Goal: Task Accomplishment & Management: Use online tool/utility

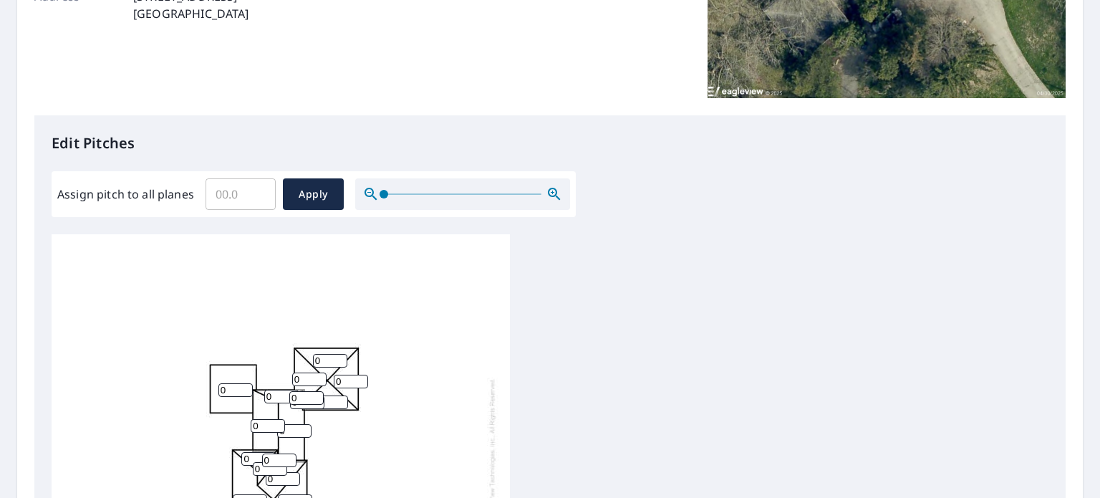
scroll to position [269, 0]
click at [229, 195] on input "Assign pitch to all planes" at bounding box center [241, 195] width 70 height 40
click at [226, 198] on input "Assign pitch to all planes" at bounding box center [241, 195] width 70 height 40
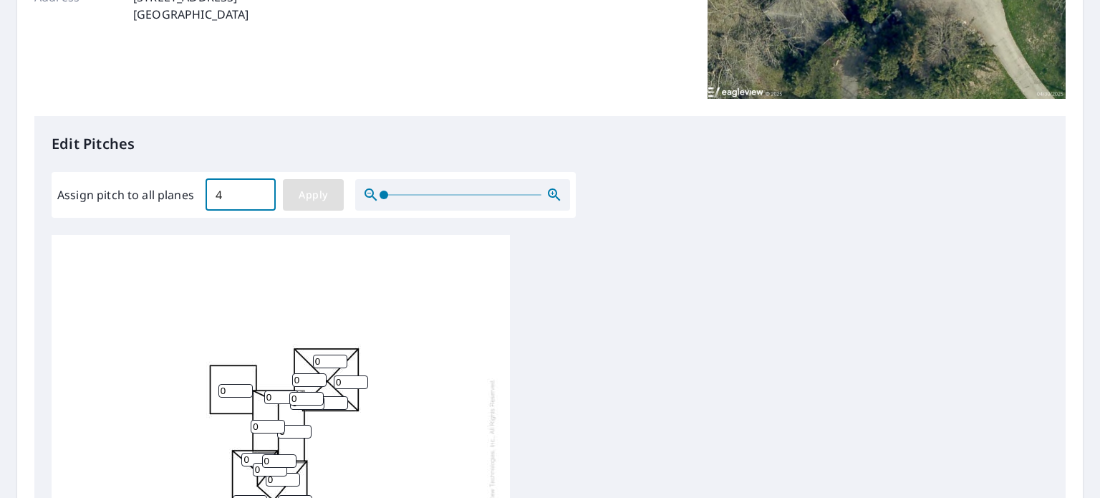
type input "4"
click at [312, 203] on button "Apply" at bounding box center [313, 195] width 61 height 32
type input "4"
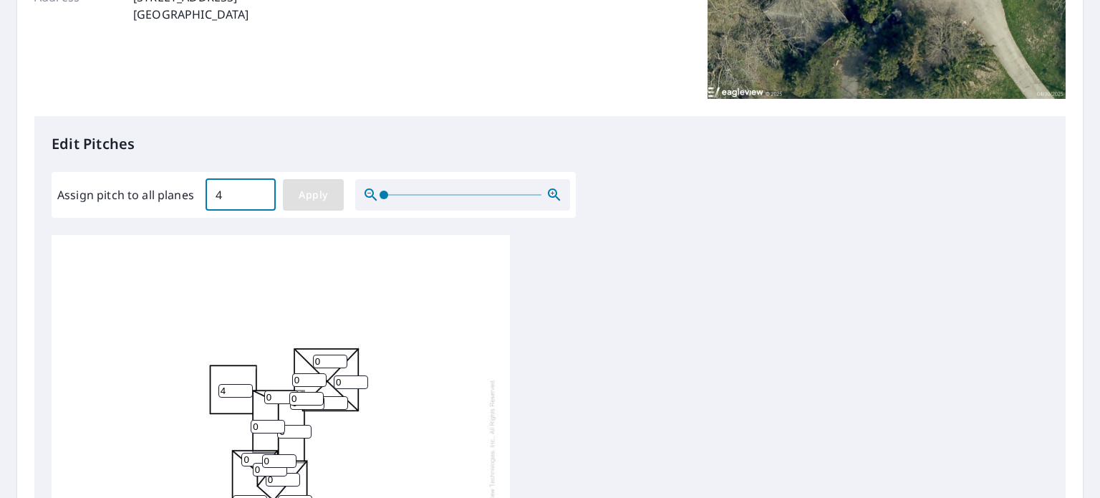
type input "4"
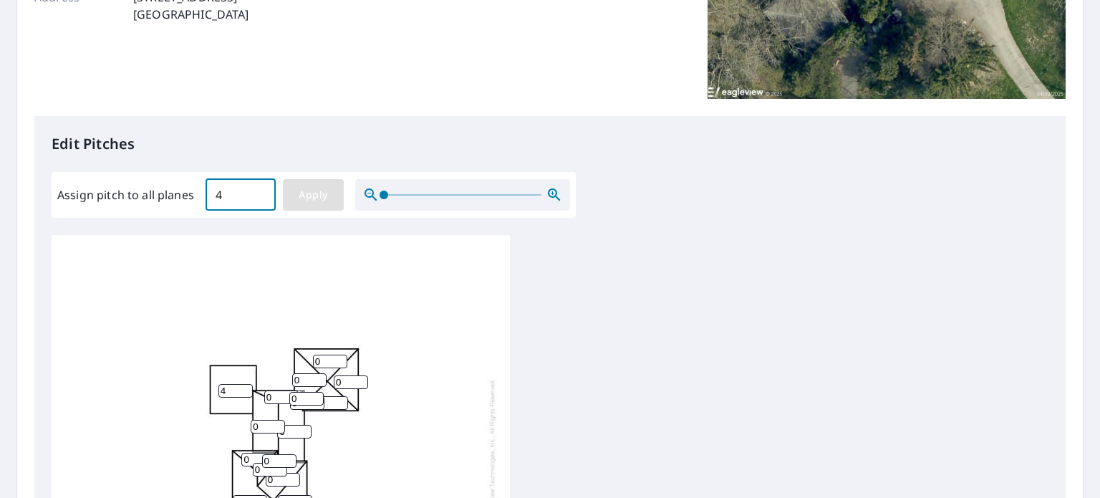
type input "4"
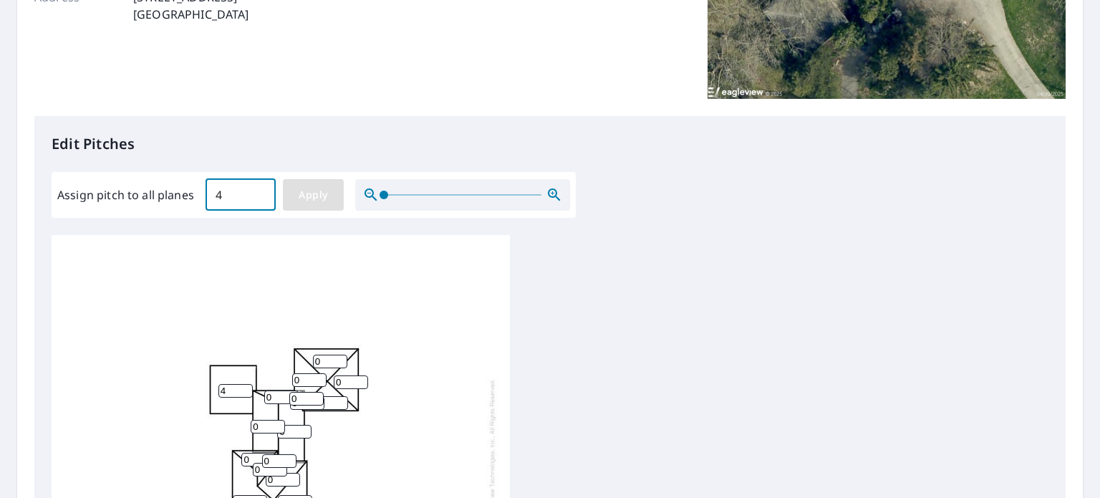
type input "4"
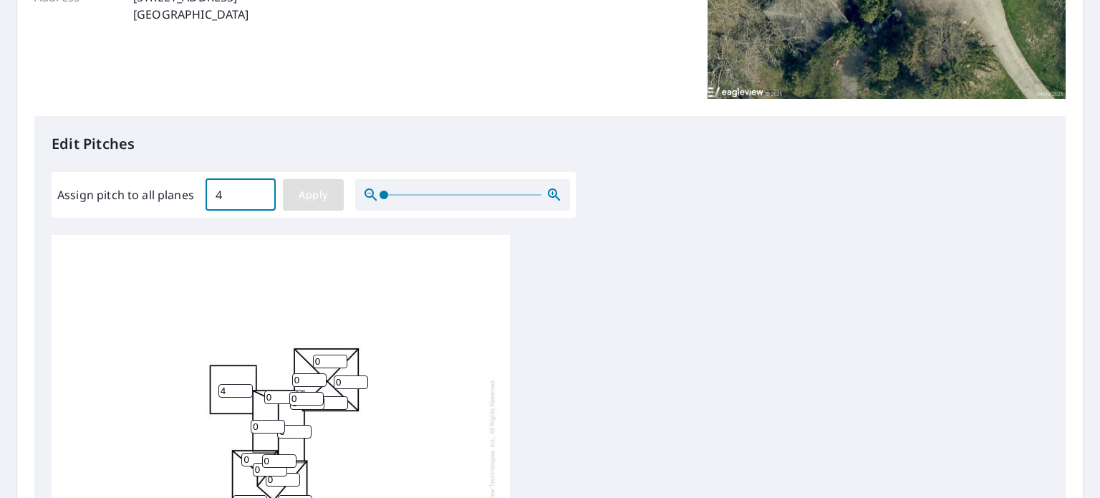
type input "4"
click at [321, 192] on span "Apply" at bounding box center [313, 195] width 38 height 18
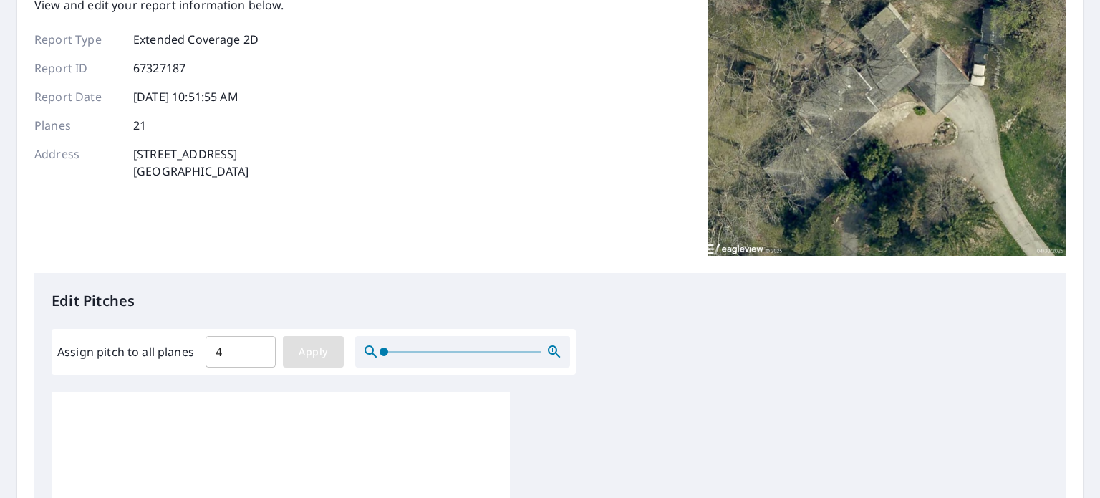
scroll to position [117, 0]
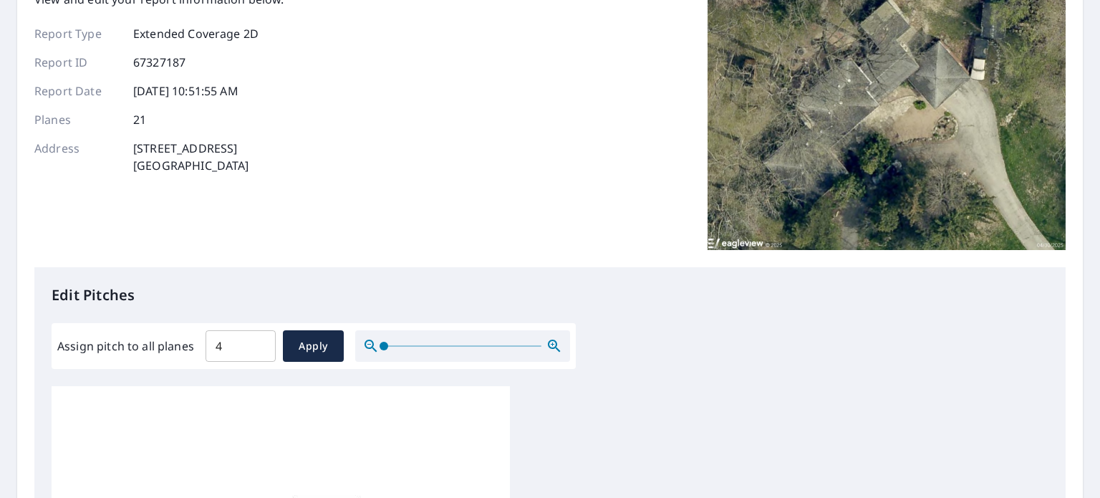
click at [229, 340] on input "4" at bounding box center [241, 346] width 70 height 40
click at [260, 348] on input "3.9" at bounding box center [241, 346] width 70 height 40
click at [259, 341] on input "4" at bounding box center [241, 346] width 70 height 40
click at [258, 338] on input "4.1" at bounding box center [241, 346] width 70 height 40
type input "4"
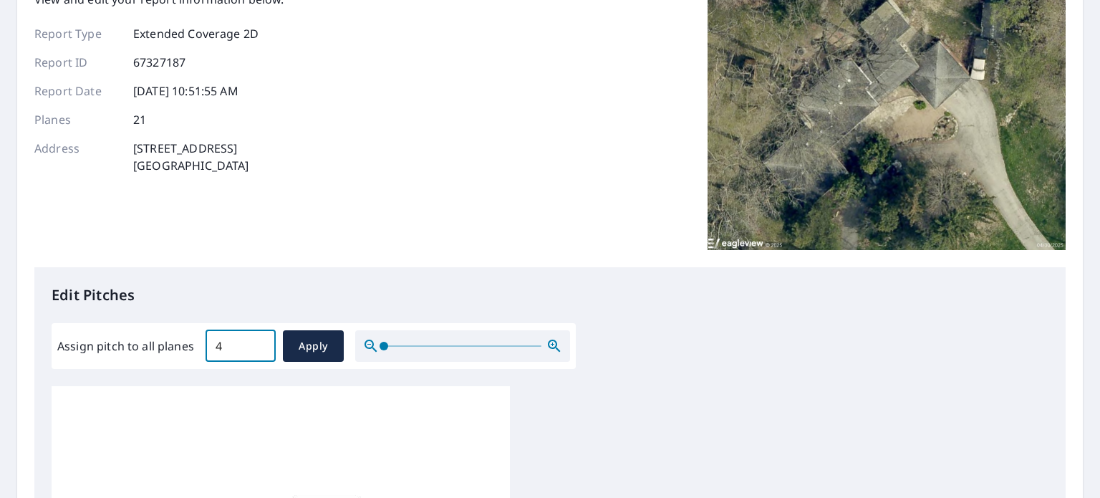
click at [257, 347] on input "4" at bounding box center [241, 346] width 70 height 40
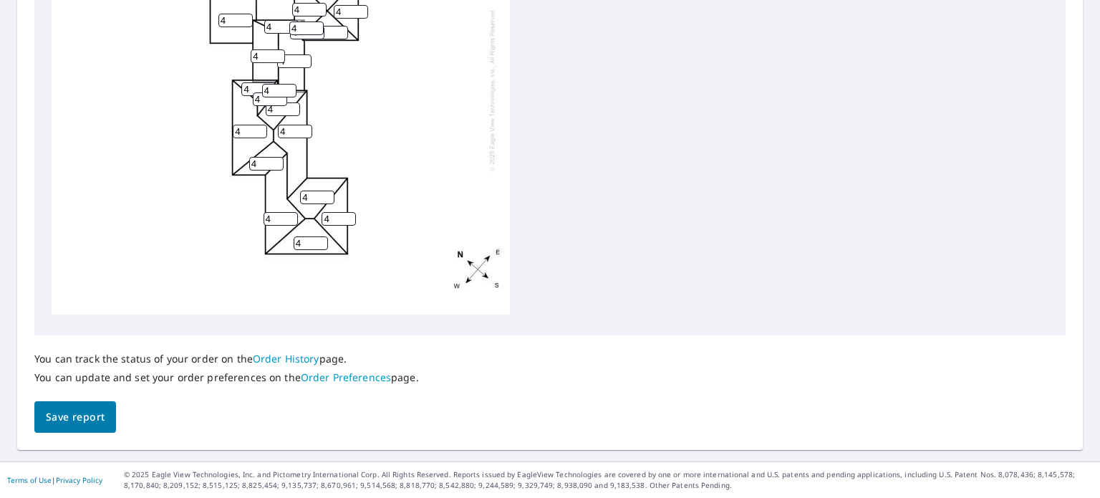
scroll to position [0, 0]
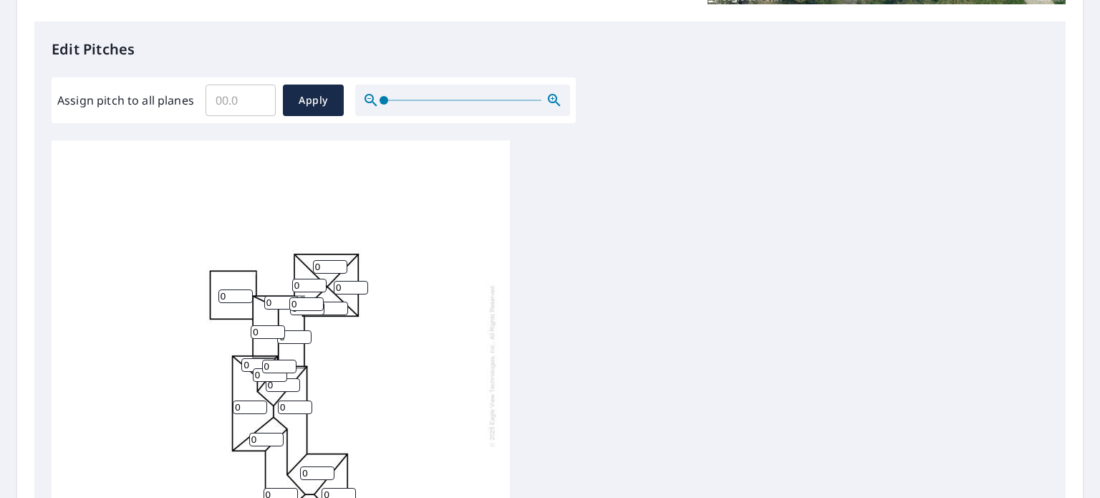
scroll to position [14, 0]
click at [249, 354] on input "0" at bounding box center [258, 361] width 34 height 14
type input "4"
click at [289, 356] on input "1" at bounding box center [279, 363] width 34 height 14
click at [289, 356] on input "2" at bounding box center [279, 363] width 34 height 14
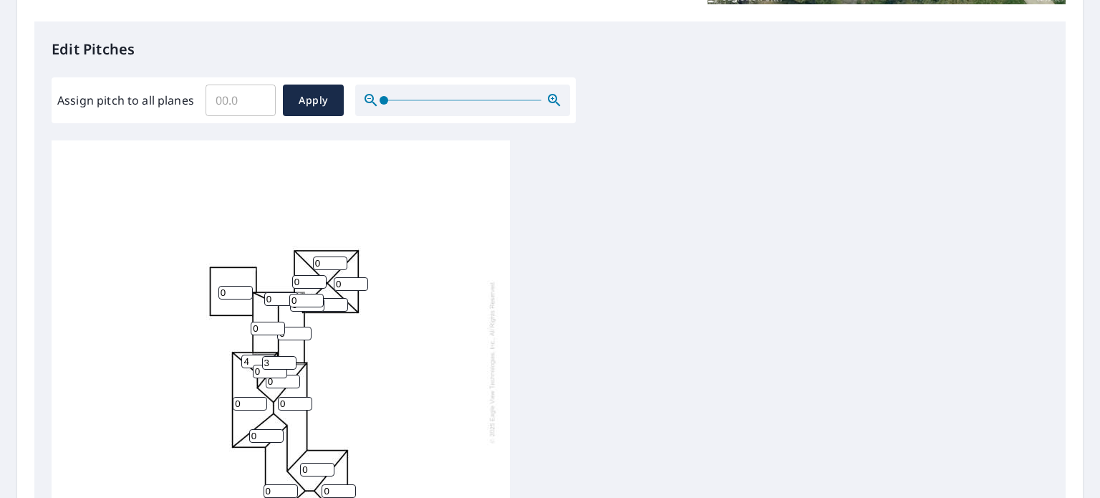
click at [289, 356] on input "3" at bounding box center [279, 363] width 34 height 14
type input "4"
click at [289, 356] on input "4" at bounding box center [279, 363] width 34 height 14
click at [264, 365] on input "0" at bounding box center [270, 372] width 34 height 14
type input "4"
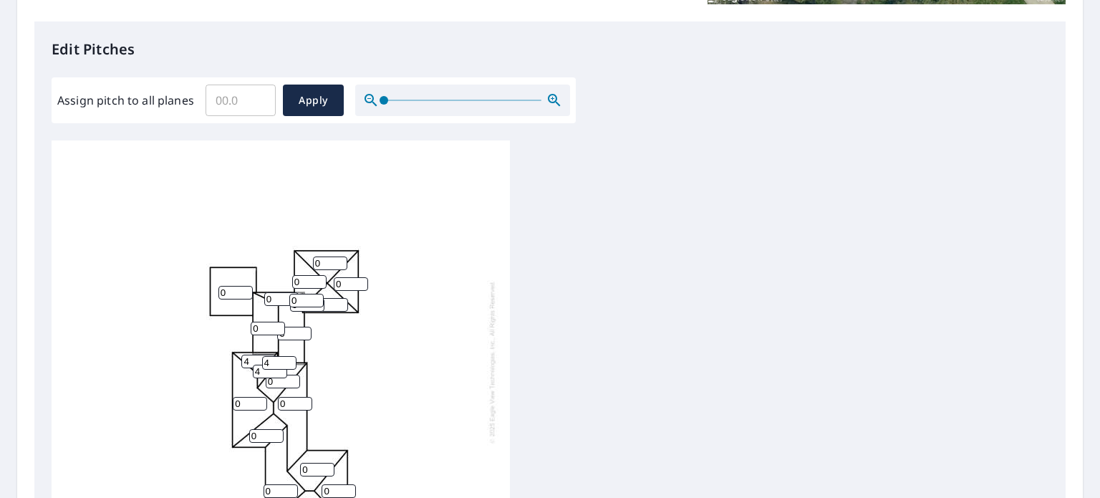
click at [272, 376] on input "0" at bounding box center [283, 382] width 34 height 14
type input "4"
click at [240, 397] on input "0" at bounding box center [250, 404] width 34 height 14
type input "4"
click at [286, 397] on input "0" at bounding box center [295, 404] width 34 height 14
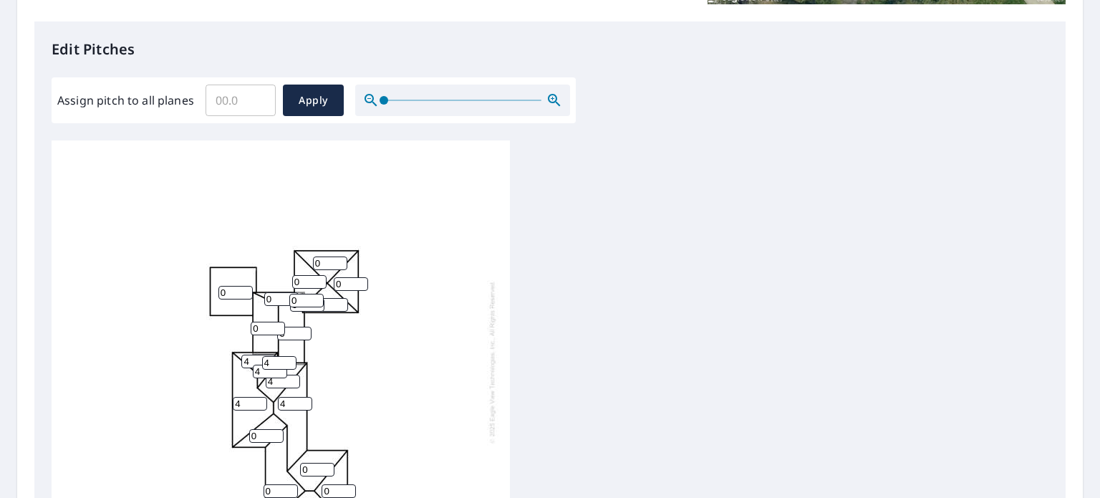
type input "4"
click at [258, 429] on input "0" at bounding box center [266, 436] width 34 height 14
type input "4"
click at [306, 463] on input "0" at bounding box center [317, 470] width 34 height 14
type input "4"
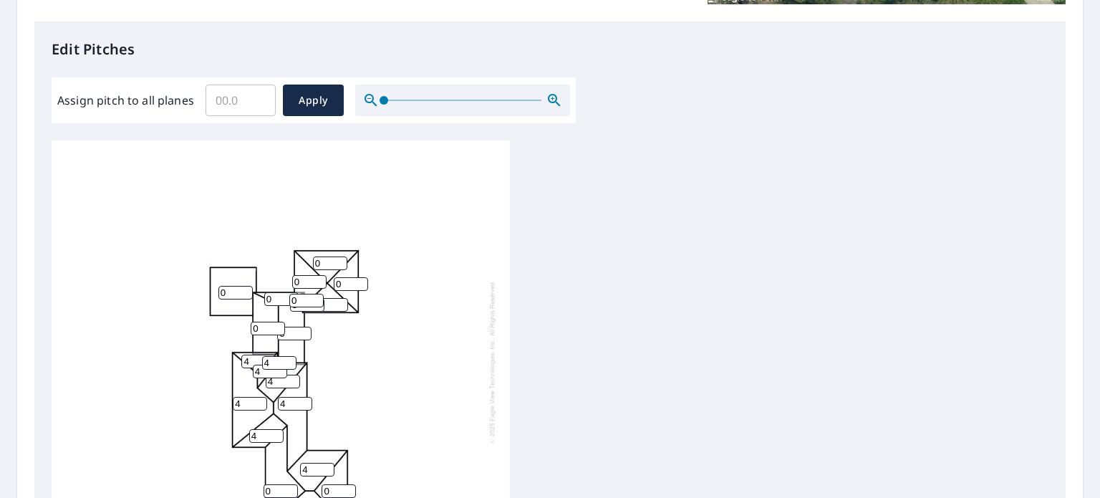
click at [272, 484] on input "0" at bounding box center [281, 491] width 34 height 14
type input "4"
click at [330, 484] on input "0" at bounding box center [339, 491] width 34 height 14
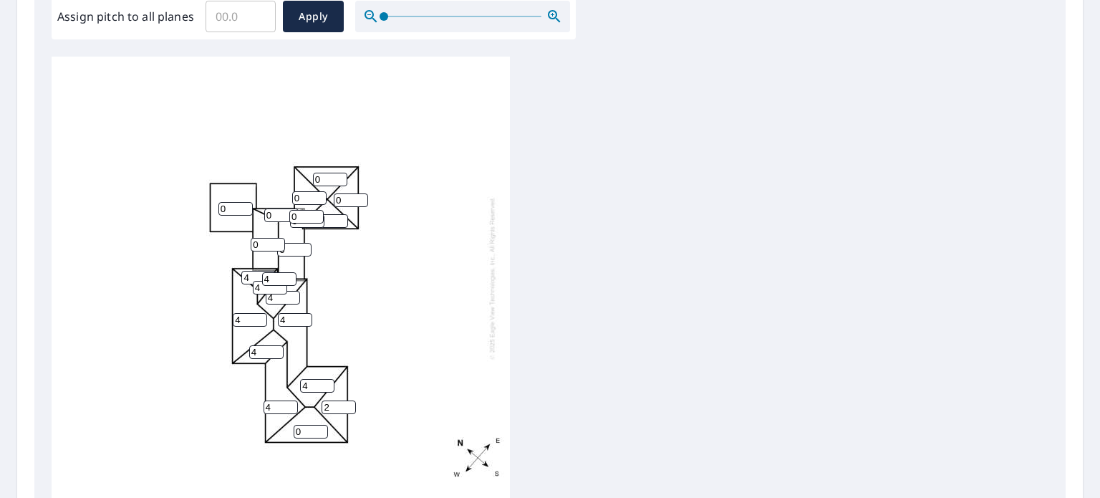
scroll to position [452, 0]
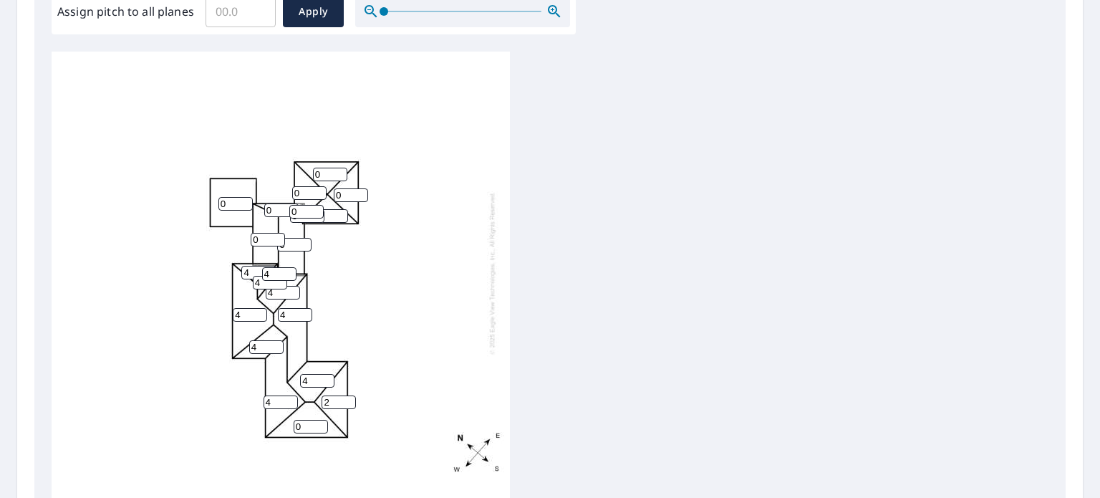
type input "2"
click at [299, 420] on input "0" at bounding box center [311, 427] width 34 height 14
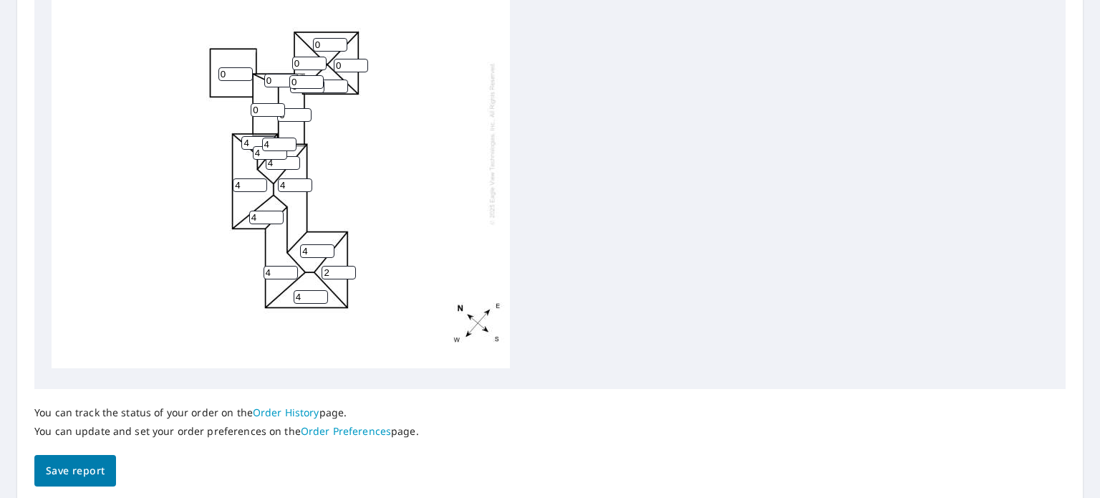
scroll to position [566, 0]
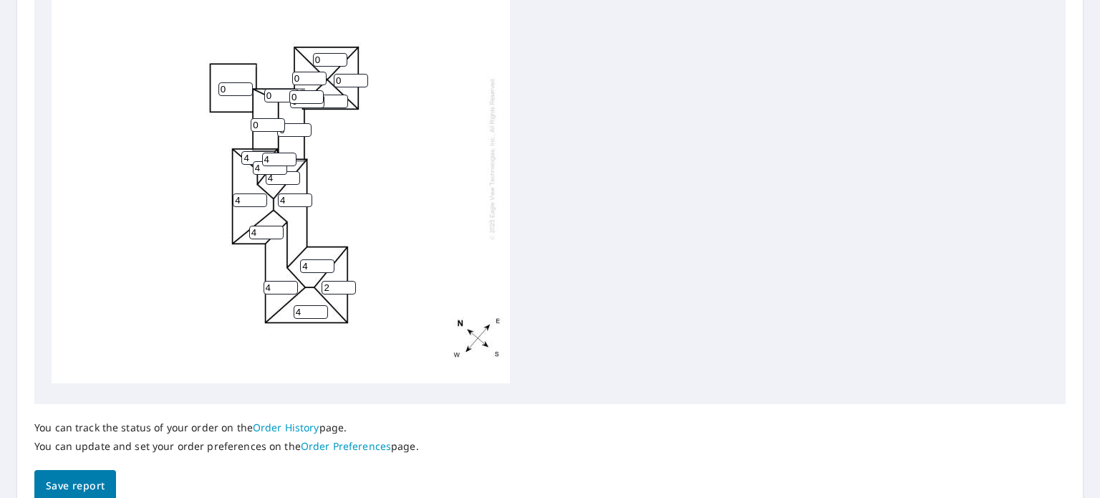
type input "4"
click at [327, 281] on input "2" at bounding box center [339, 288] width 34 height 14
type input "4"
click at [433, 229] on div "4 0 4 4 0 4 0 4 4 0 0 4 0 0 4 4 0 4 4 0 0" at bounding box center [281, 158] width 458 height 450
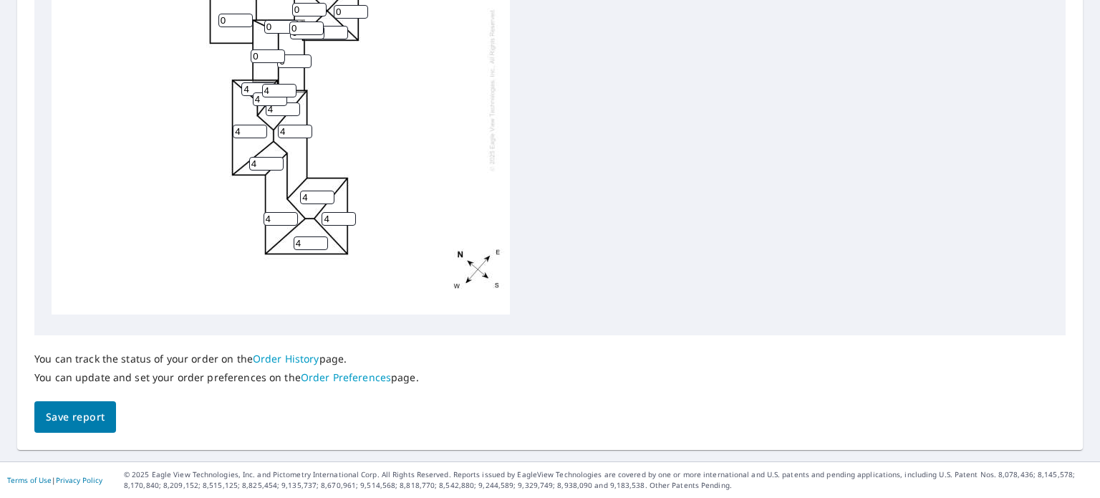
scroll to position [0, 0]
click at [72, 415] on span "Save report" at bounding box center [75, 417] width 59 height 18
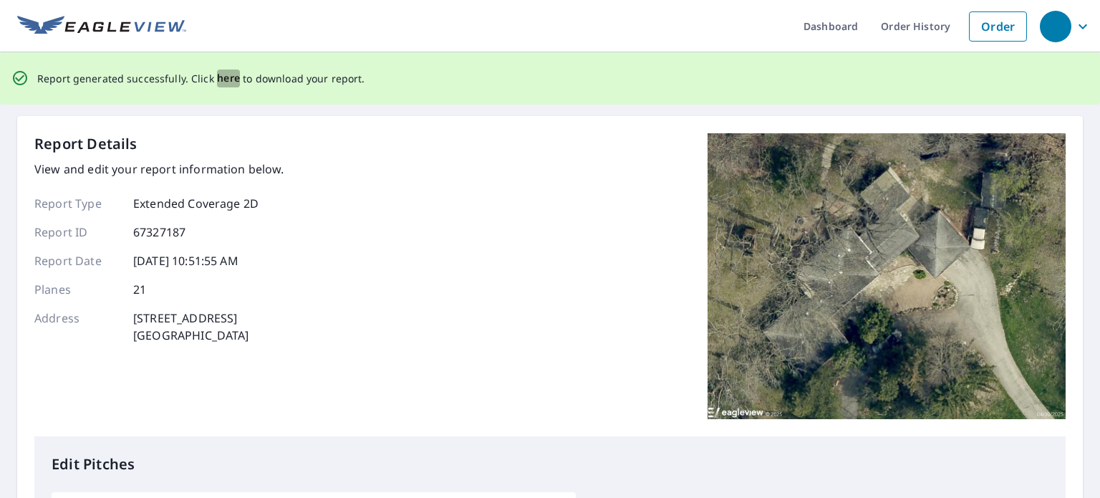
click at [221, 75] on span "here" at bounding box center [229, 78] width 24 height 18
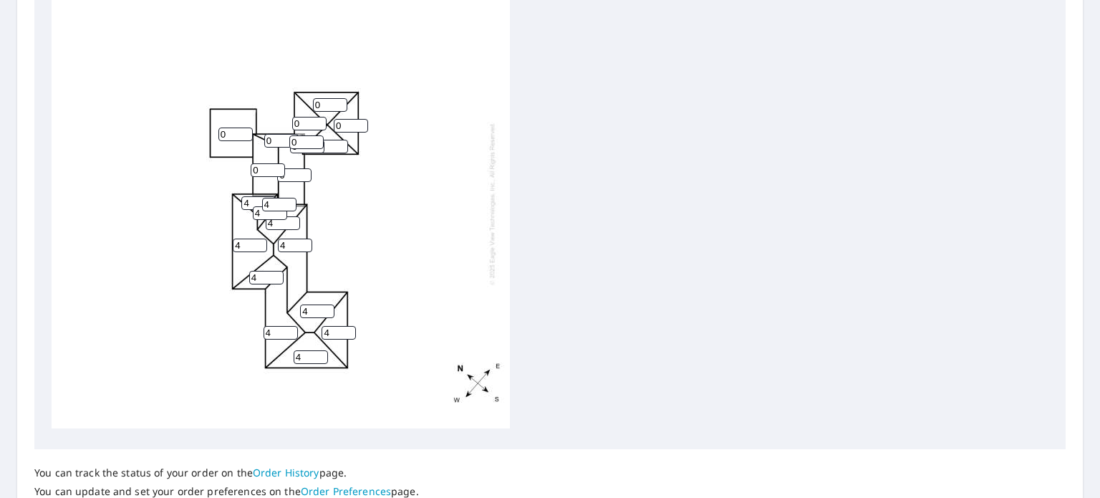
scroll to position [635, 0]
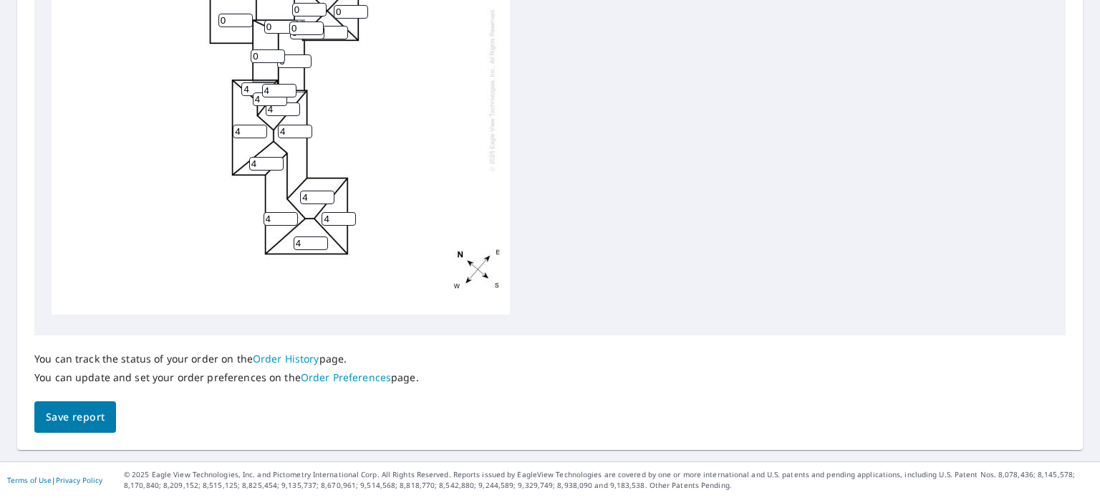
click at [70, 432] on button "Save report" at bounding box center [75, 417] width 82 height 32
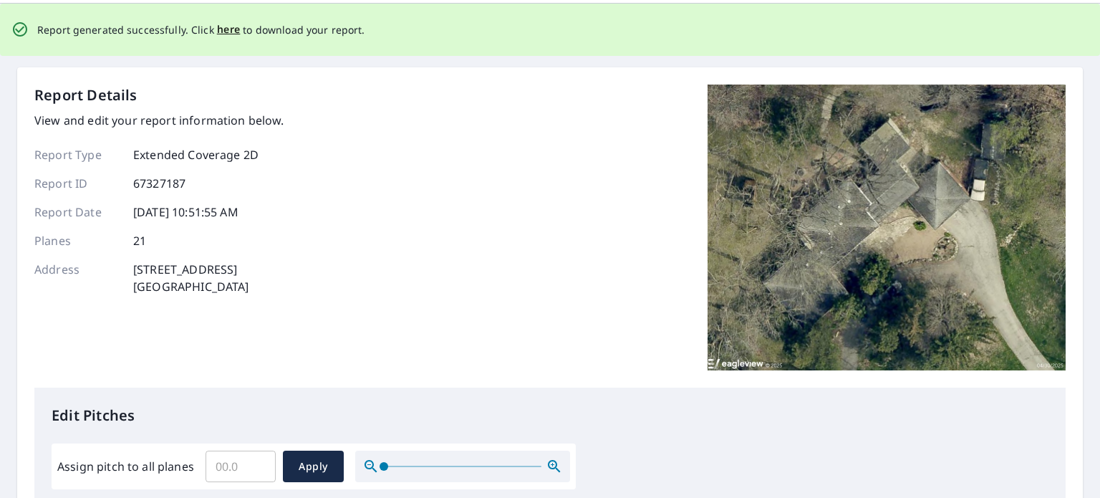
scroll to position [0, 0]
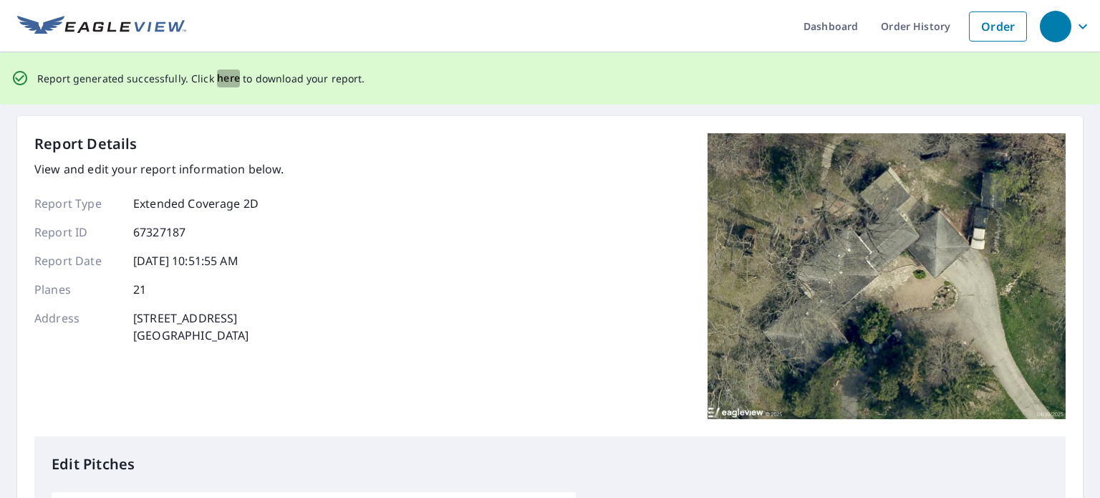
click at [222, 77] on span "here" at bounding box center [229, 78] width 24 height 18
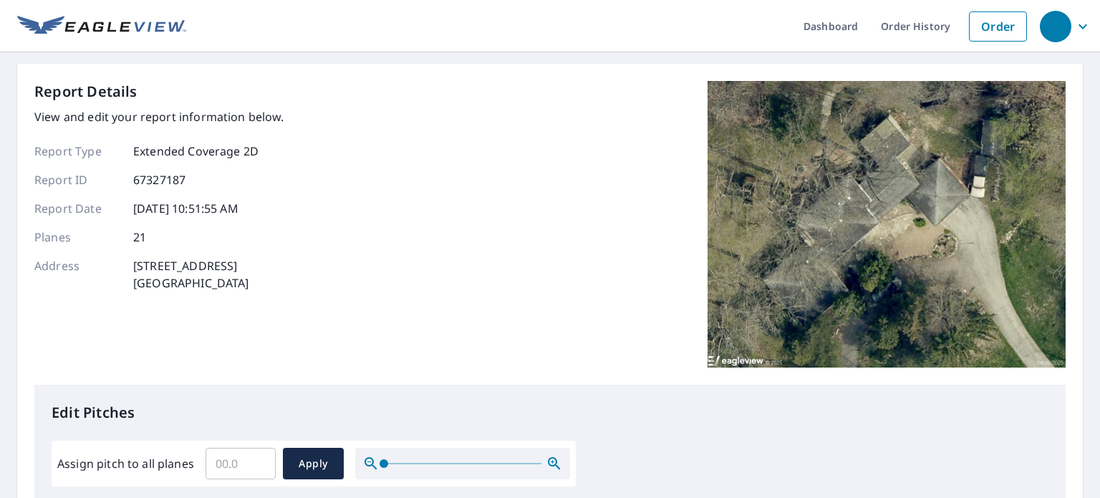
click at [1074, 24] on icon "button" at bounding box center [1082, 26] width 17 height 17
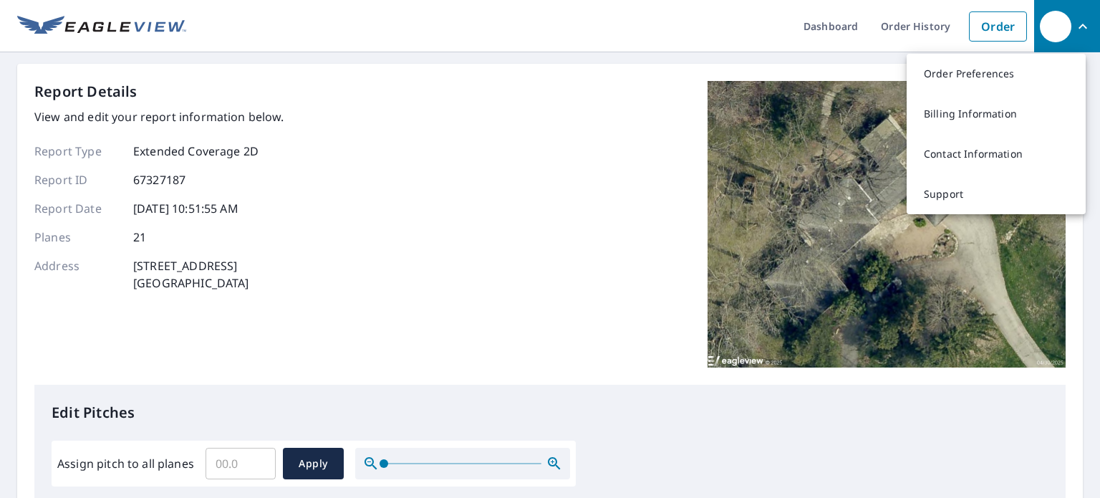
click at [705, 40] on ul "Dashboard Order History Order" at bounding box center [610, 26] width 848 height 52
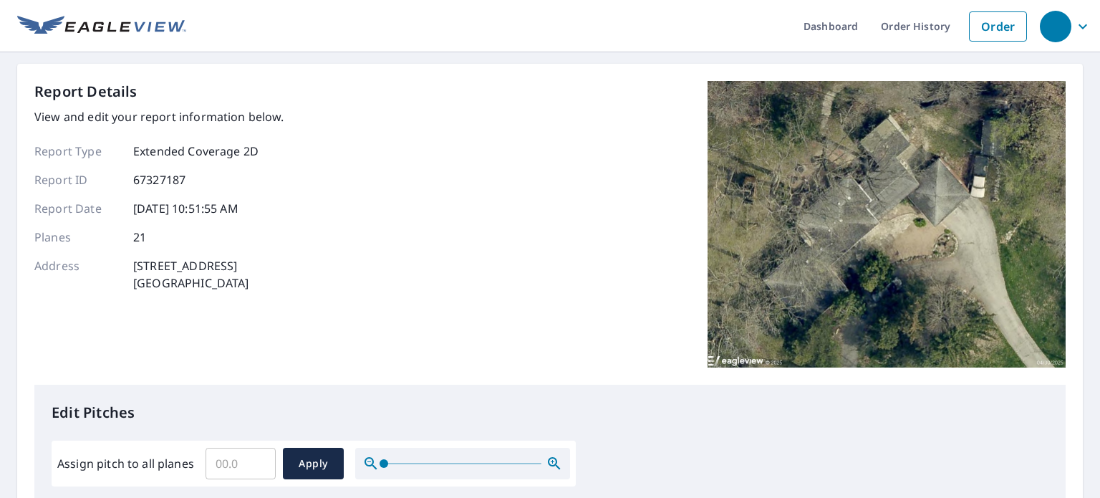
click at [768, 145] on img at bounding box center [887, 224] width 358 height 286
click at [752, 185] on img at bounding box center [887, 224] width 358 height 286
click at [835, 193] on img at bounding box center [887, 224] width 358 height 286
click at [617, 165] on div "Report Details View and edit your report information below. Report Type Extende…" at bounding box center [549, 233] width 1031 height 304
